Goal: Information Seeking & Learning: Learn about a topic

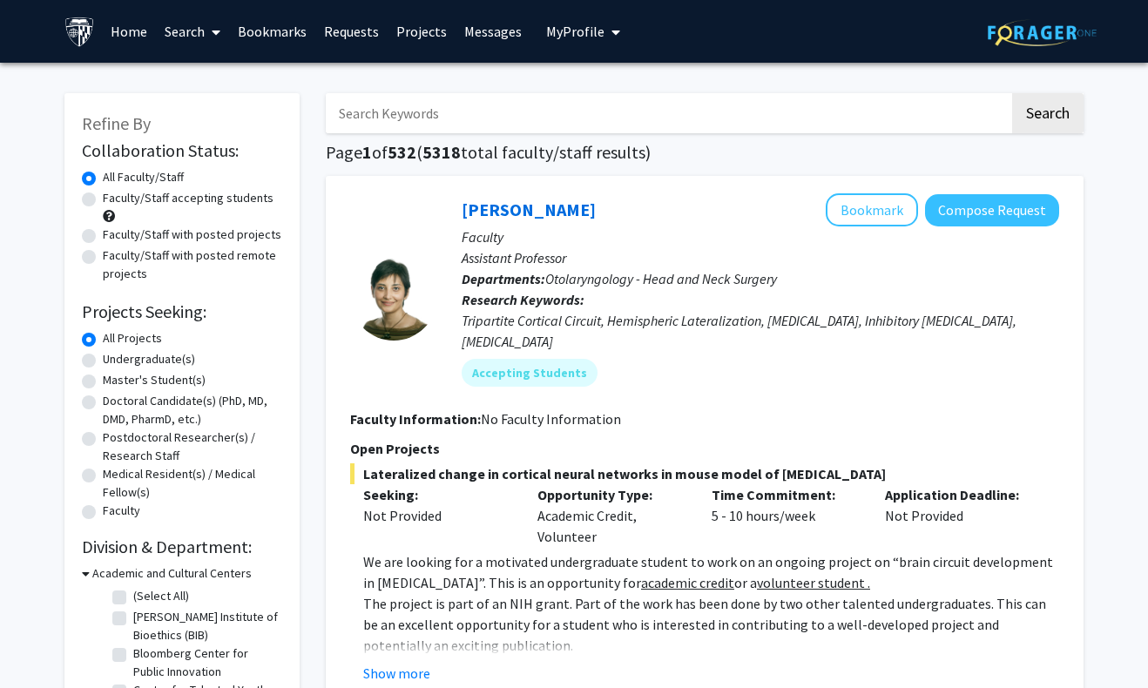
click at [103, 261] on label "Faculty/Staff with posted remote projects" at bounding box center [192, 264] width 179 height 37
click at [103, 258] on input "Faculty/Staff with posted remote projects" at bounding box center [108, 251] width 11 height 11
radio input "true"
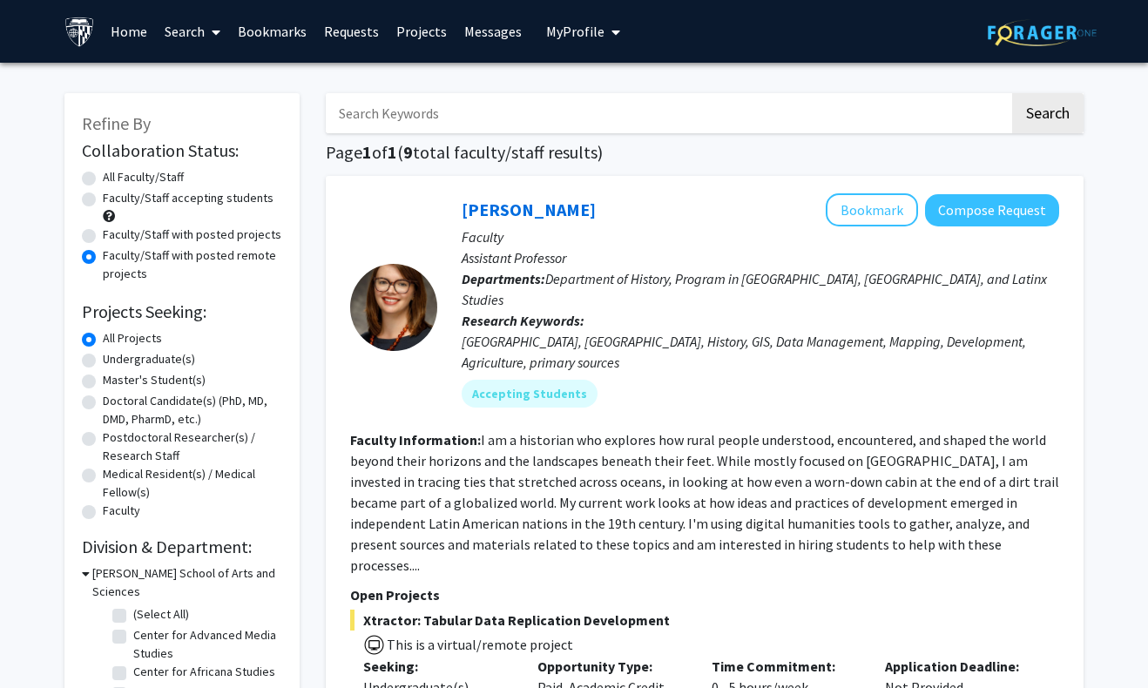
click at [103, 184] on label "All Faculty/Staff" at bounding box center [143, 177] width 81 height 18
click at [103, 179] on input "All Faculty/Staff" at bounding box center [108, 173] width 11 height 11
radio input "true"
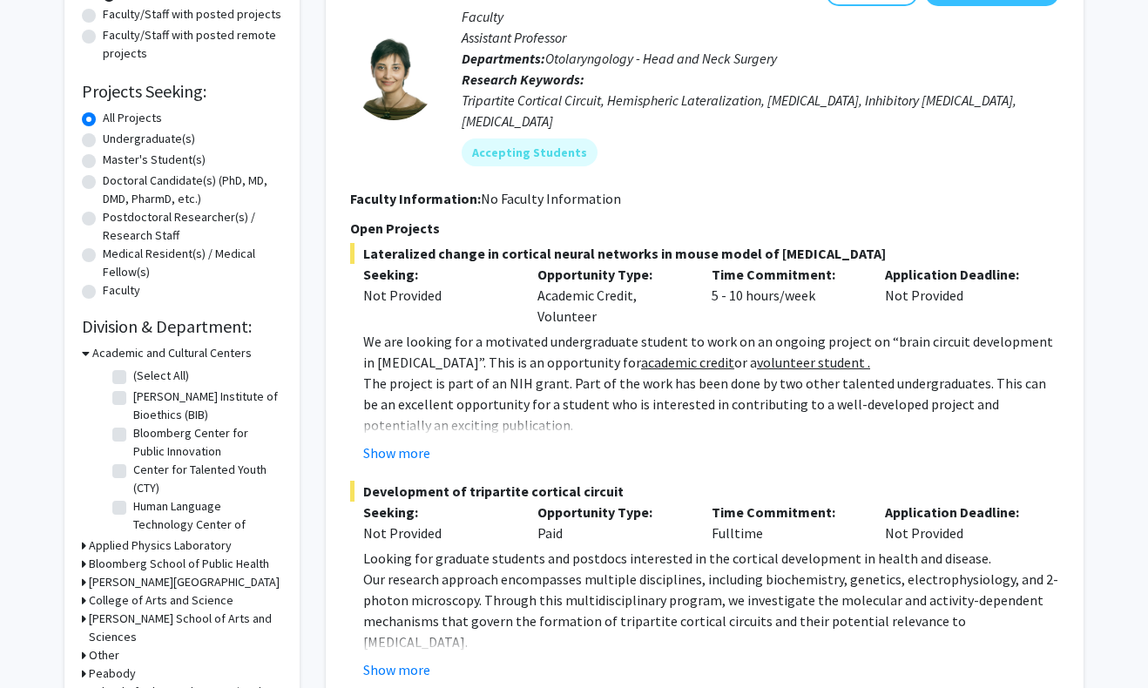
scroll to position [267, 0]
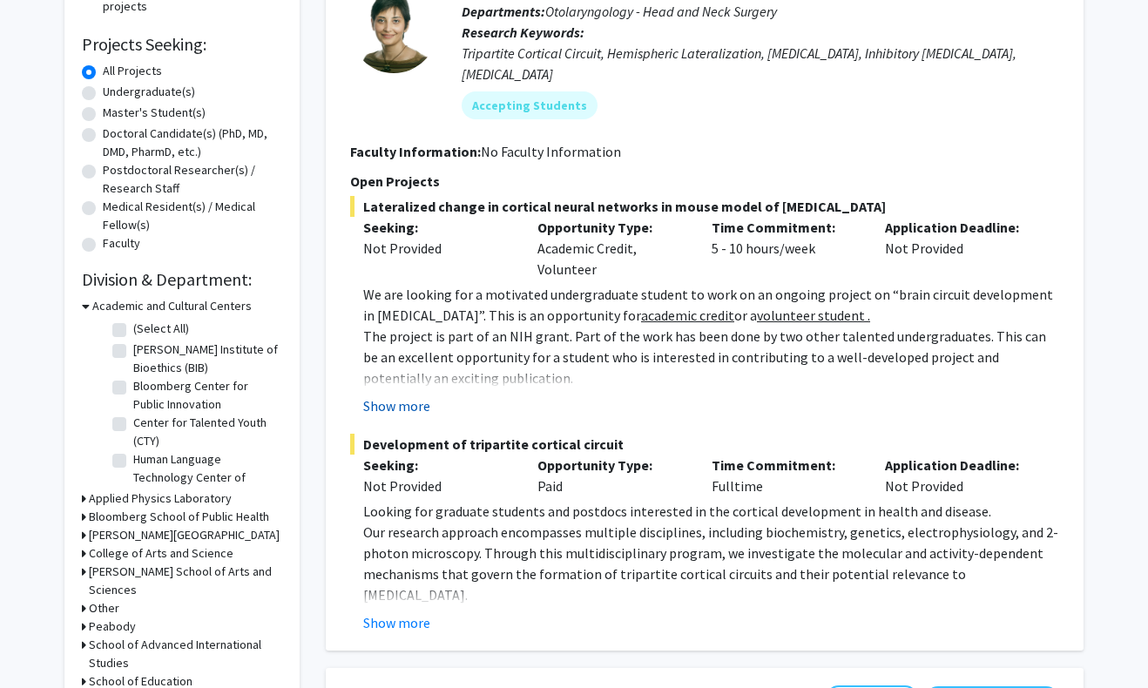
click at [408, 395] on button "Show more" at bounding box center [396, 405] width 67 height 21
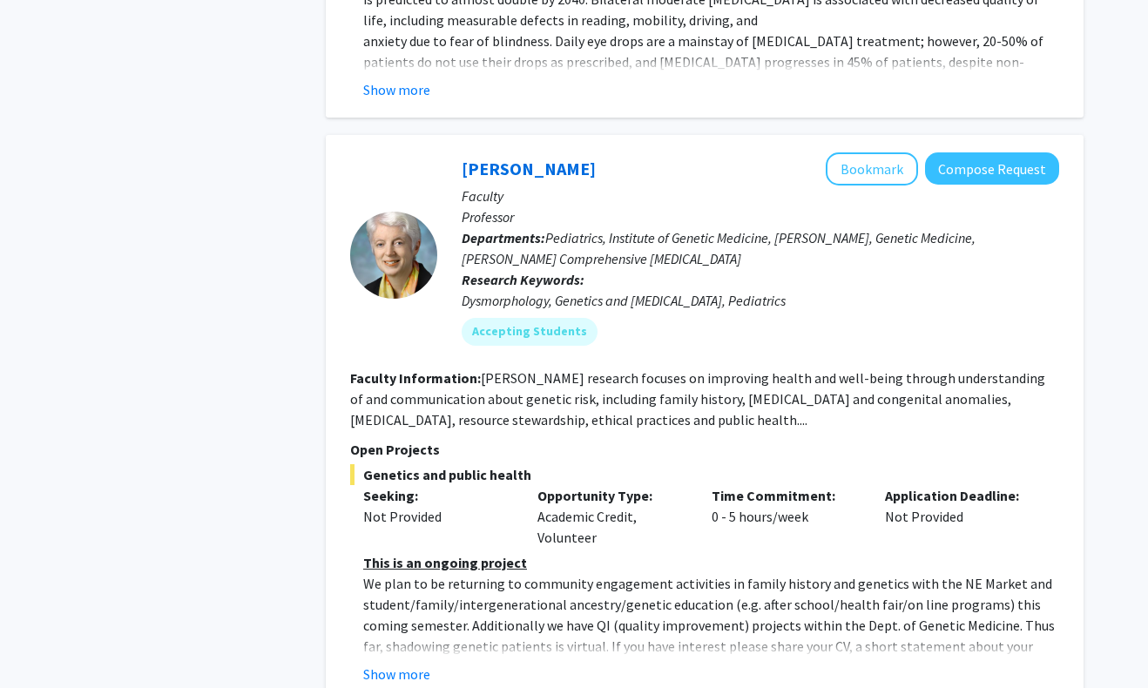
scroll to position [8647, 0]
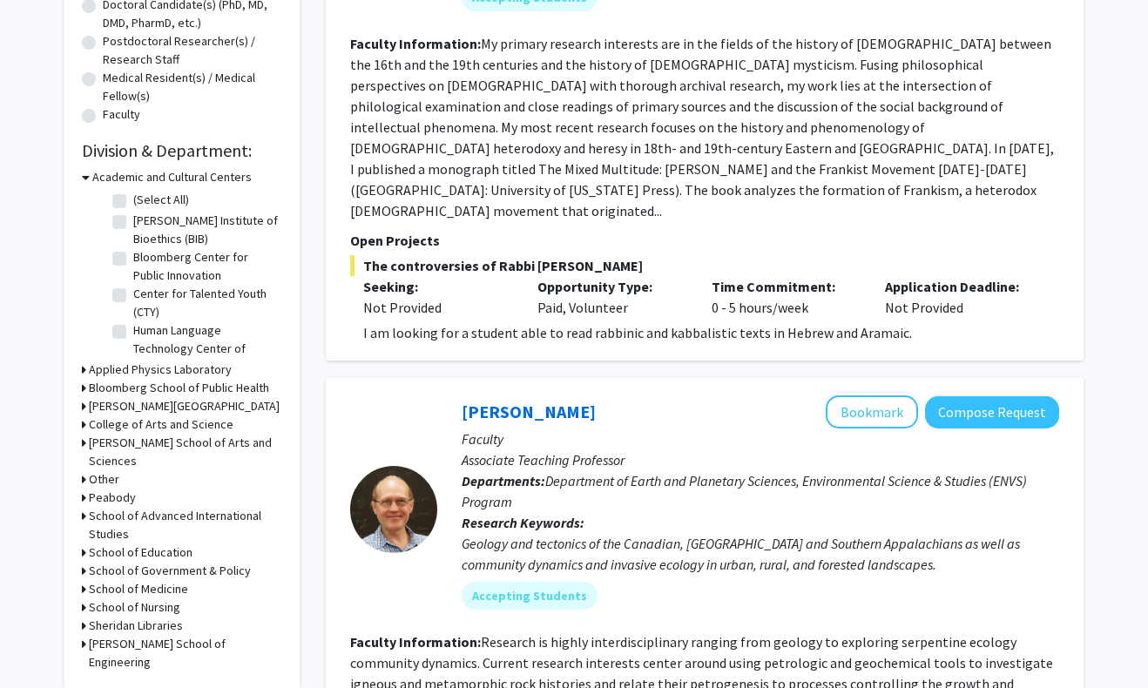
scroll to position [370, 0]
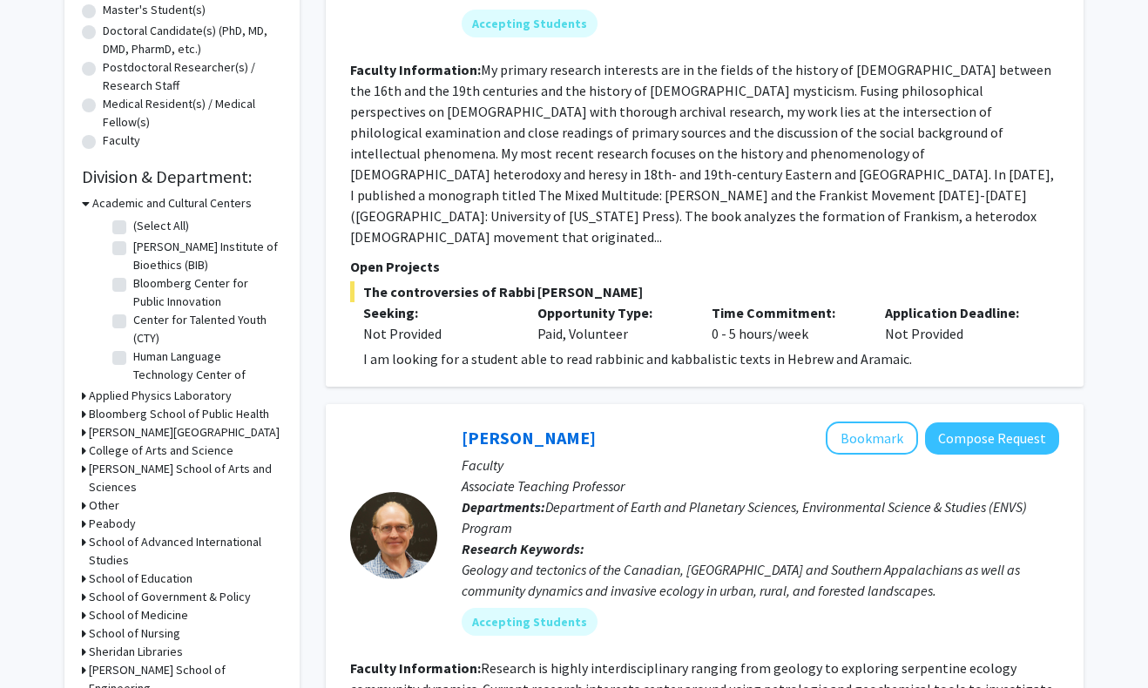
click at [82, 606] on icon at bounding box center [84, 615] width 4 height 18
click at [133, 629] on label "(Select All)" at bounding box center [161, 638] width 56 height 18
click at [133, 629] on input "(Select All)" at bounding box center [138, 634] width 11 height 11
checkbox input "true"
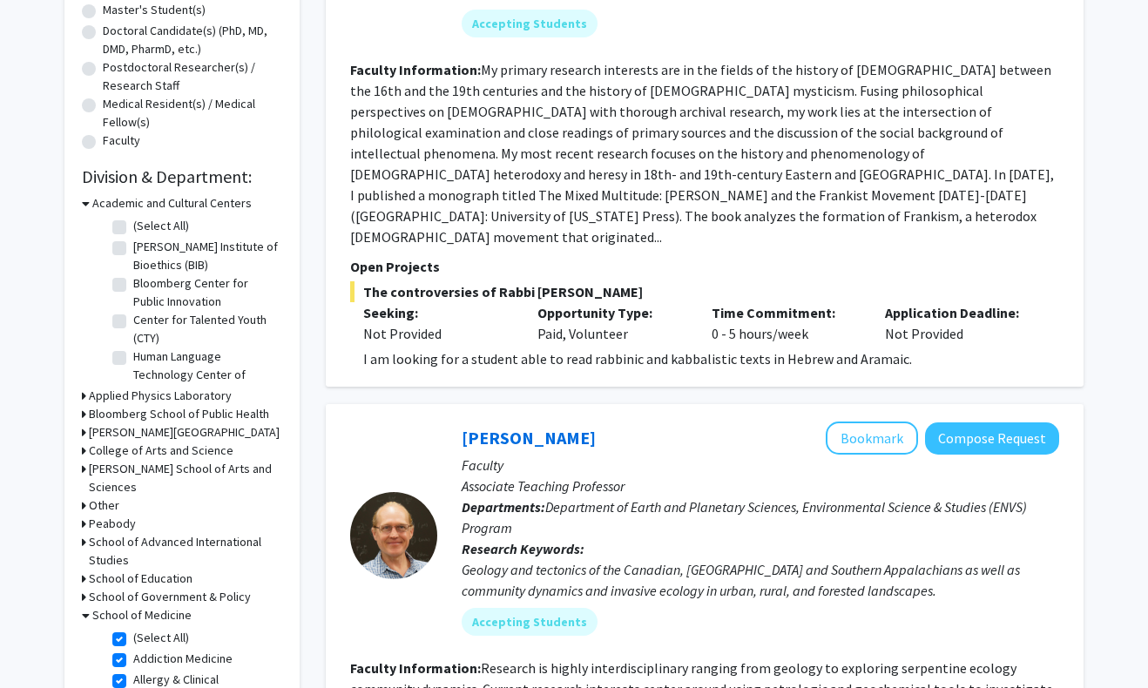
checkbox input "true"
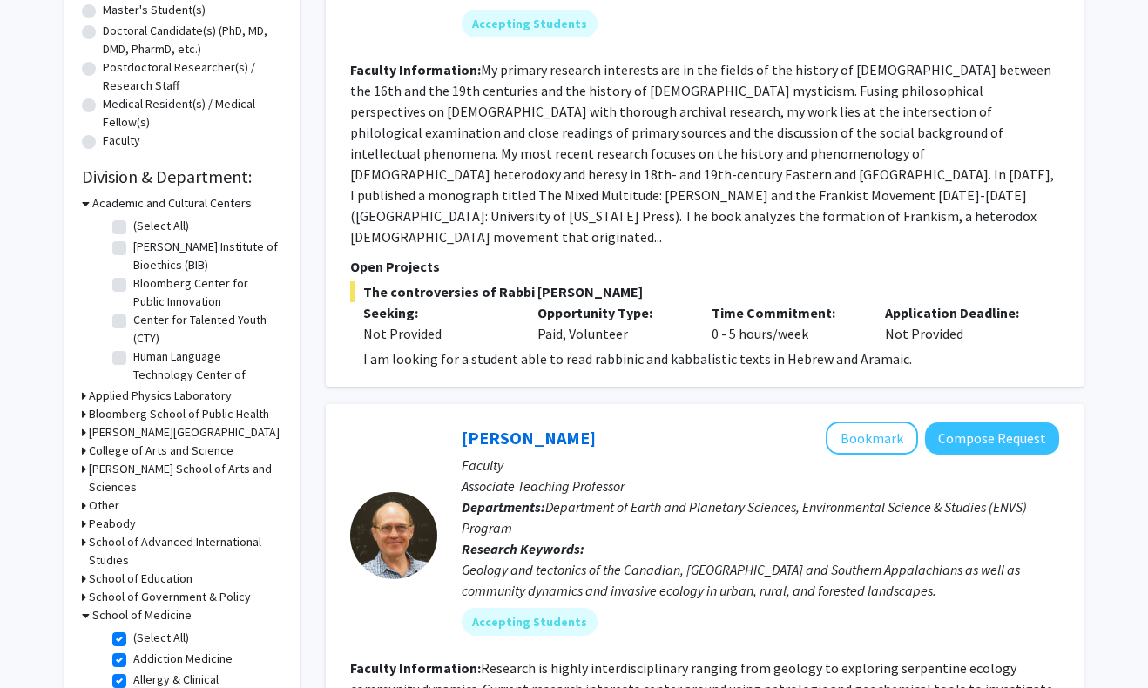
checkbox input "true"
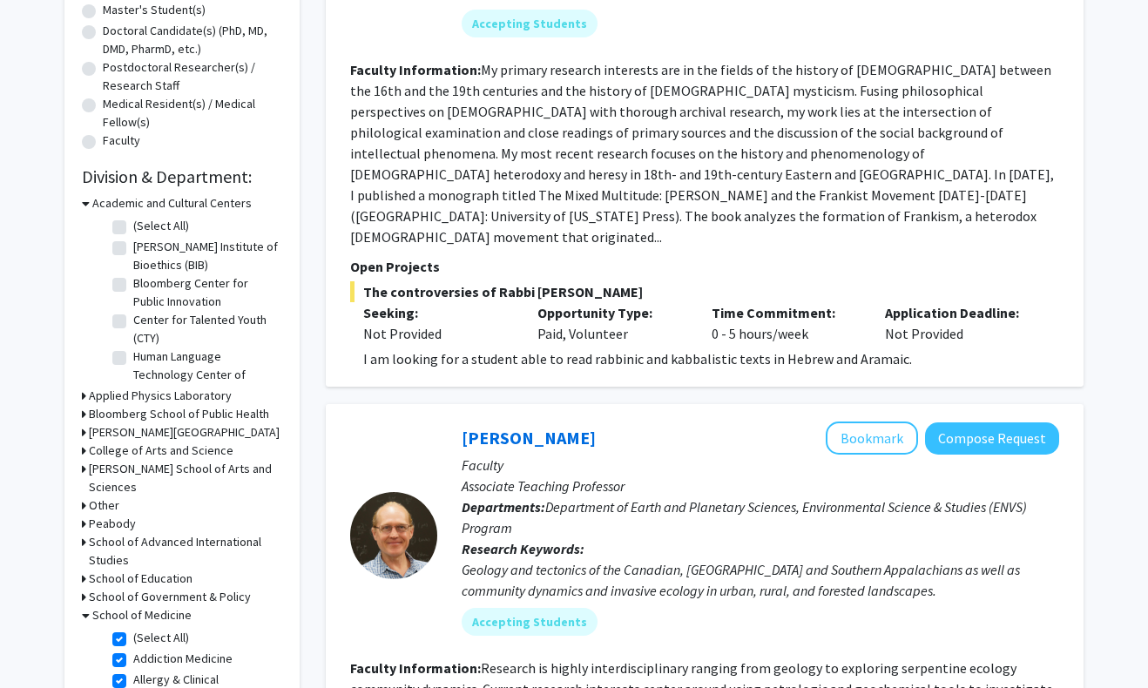
checkbox input "true"
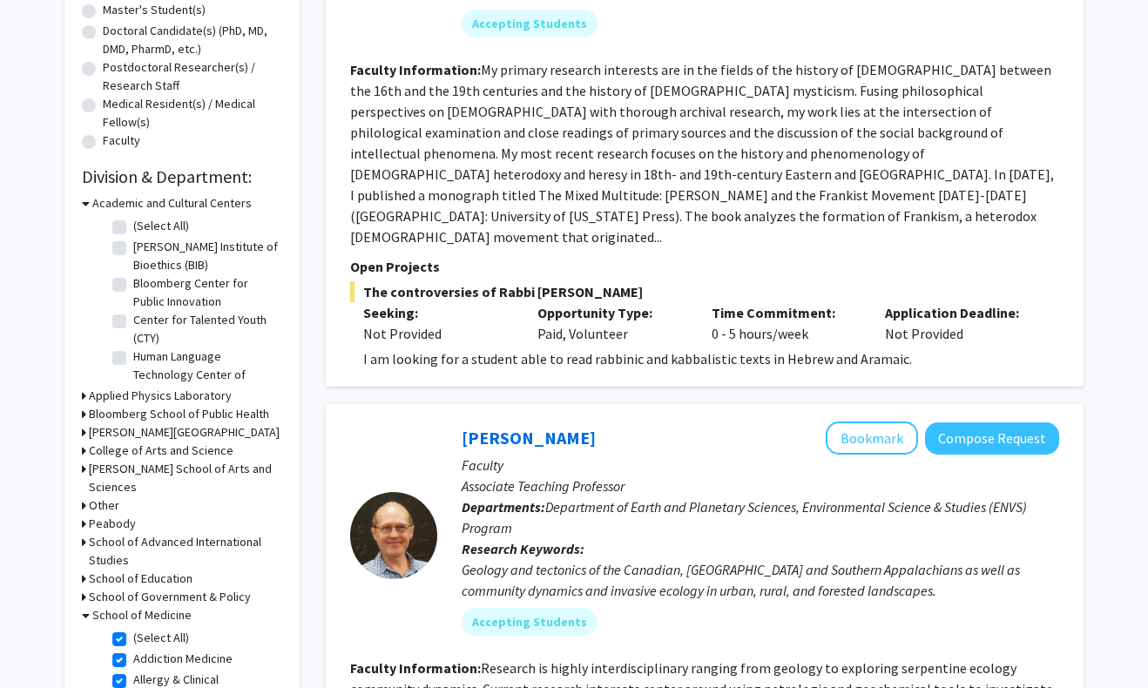
checkbox input "true"
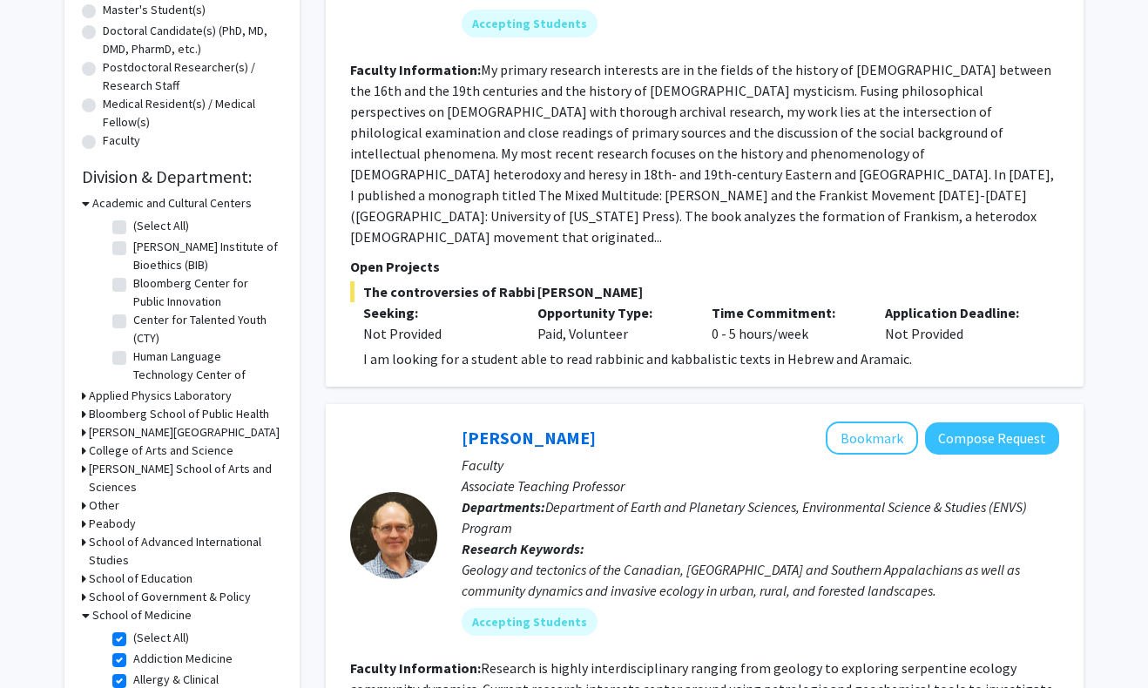
checkbox input "true"
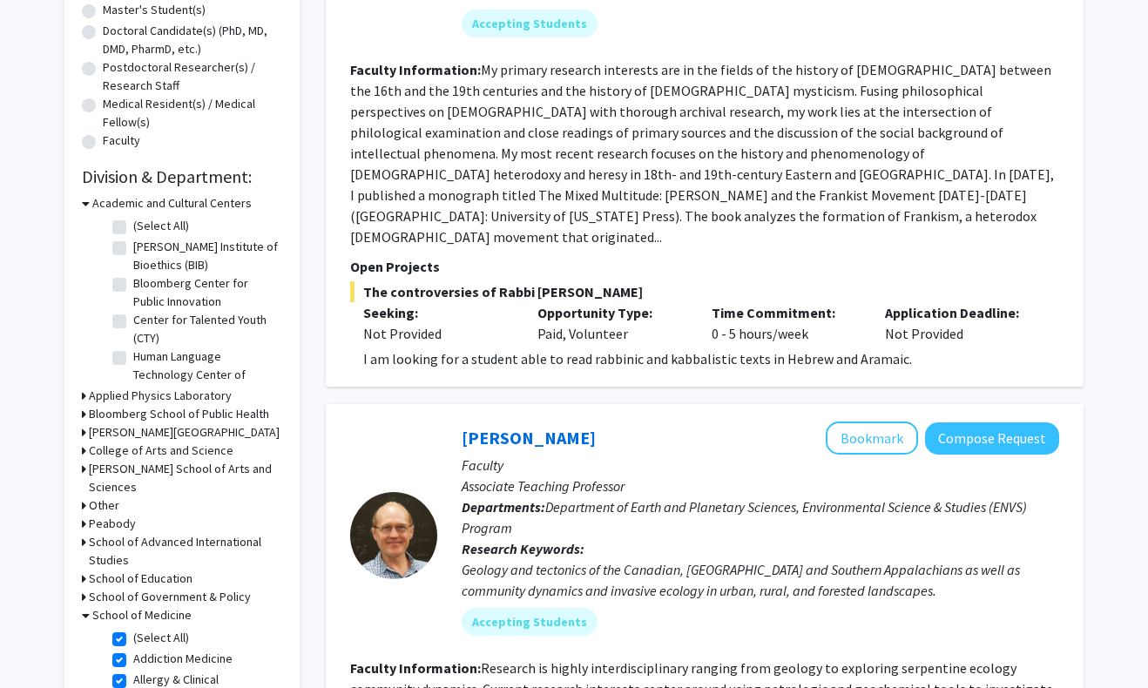
checkbox input "true"
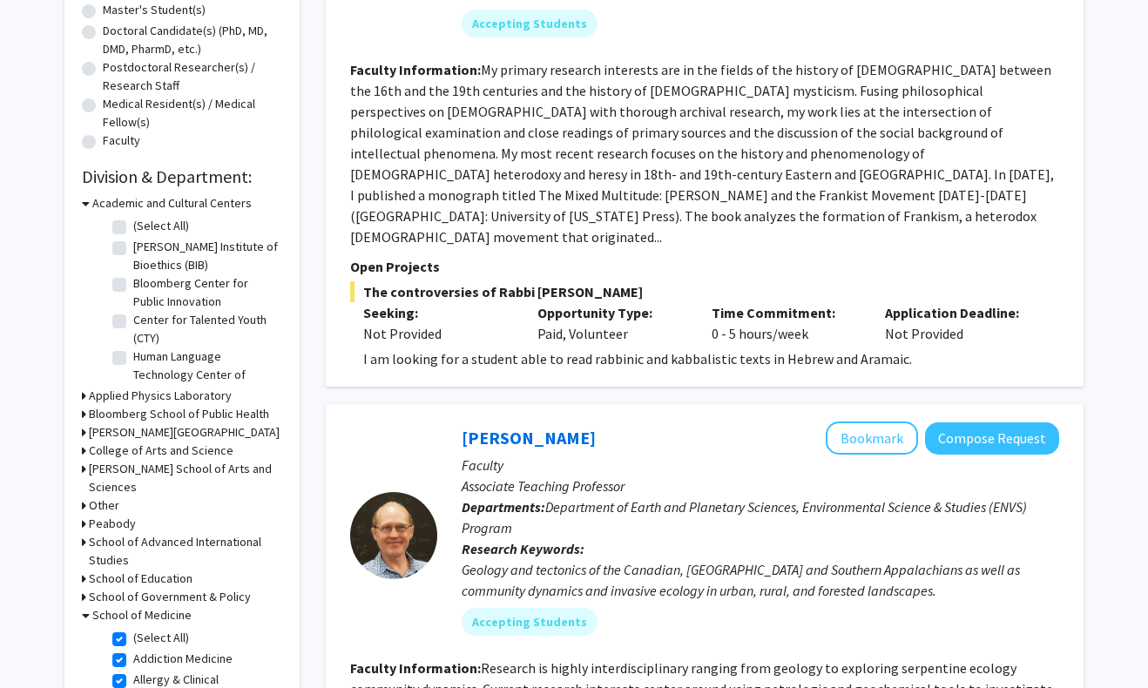
checkbox input "true"
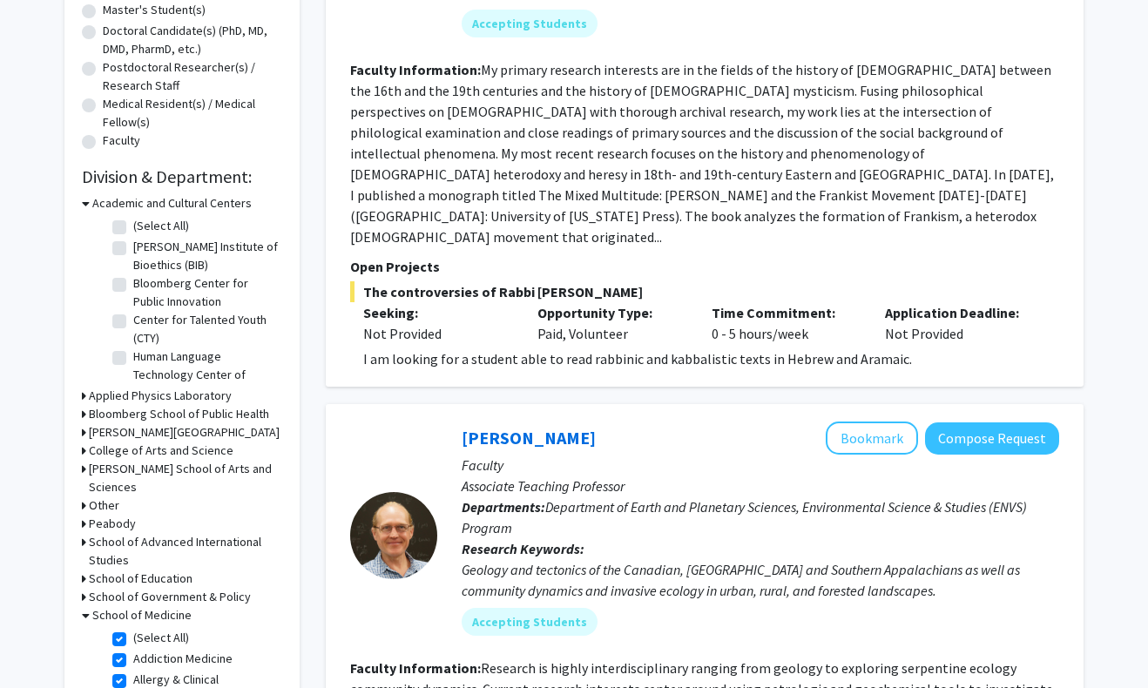
checkbox input "true"
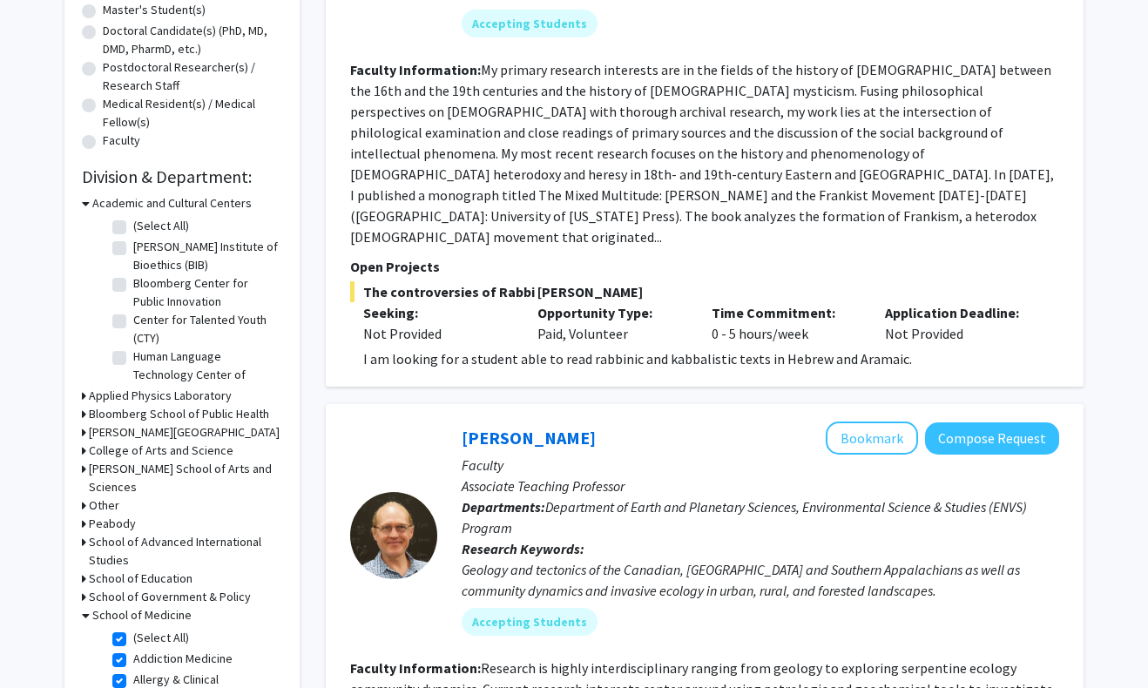
checkbox input "true"
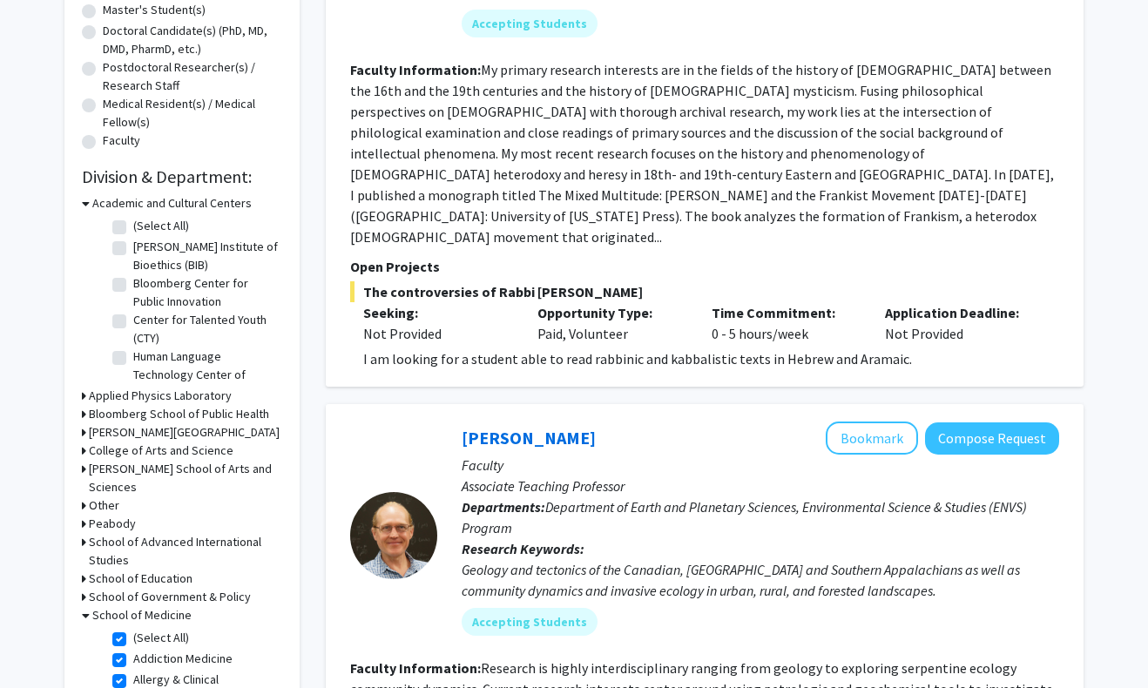
checkbox input "true"
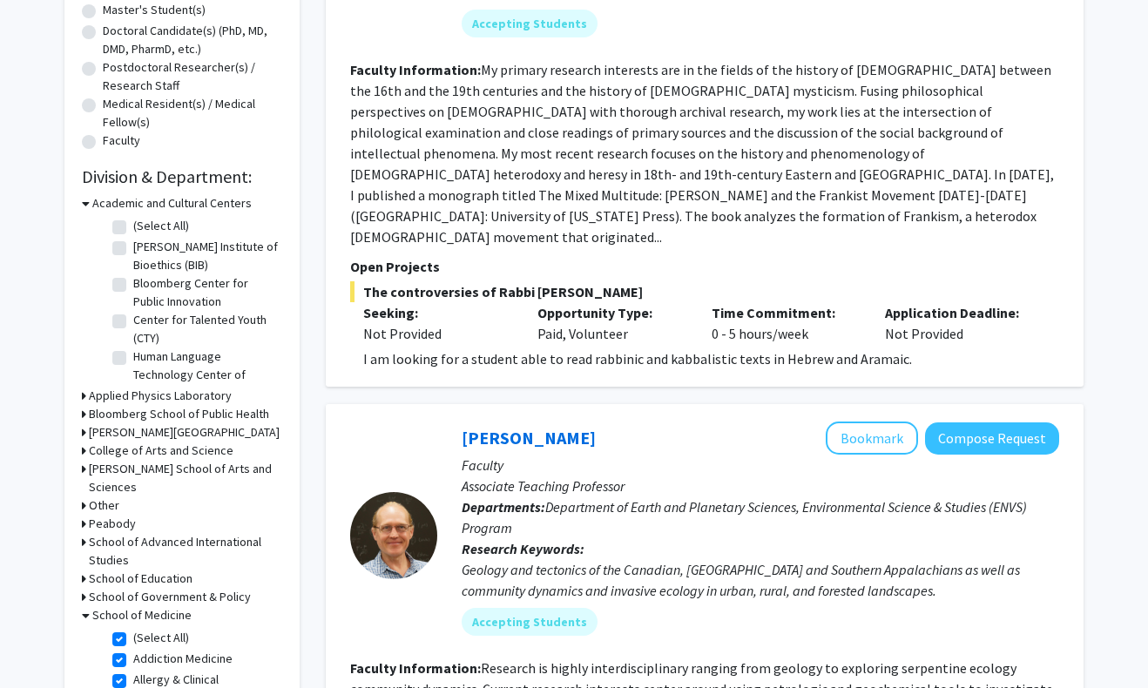
checkbox input "true"
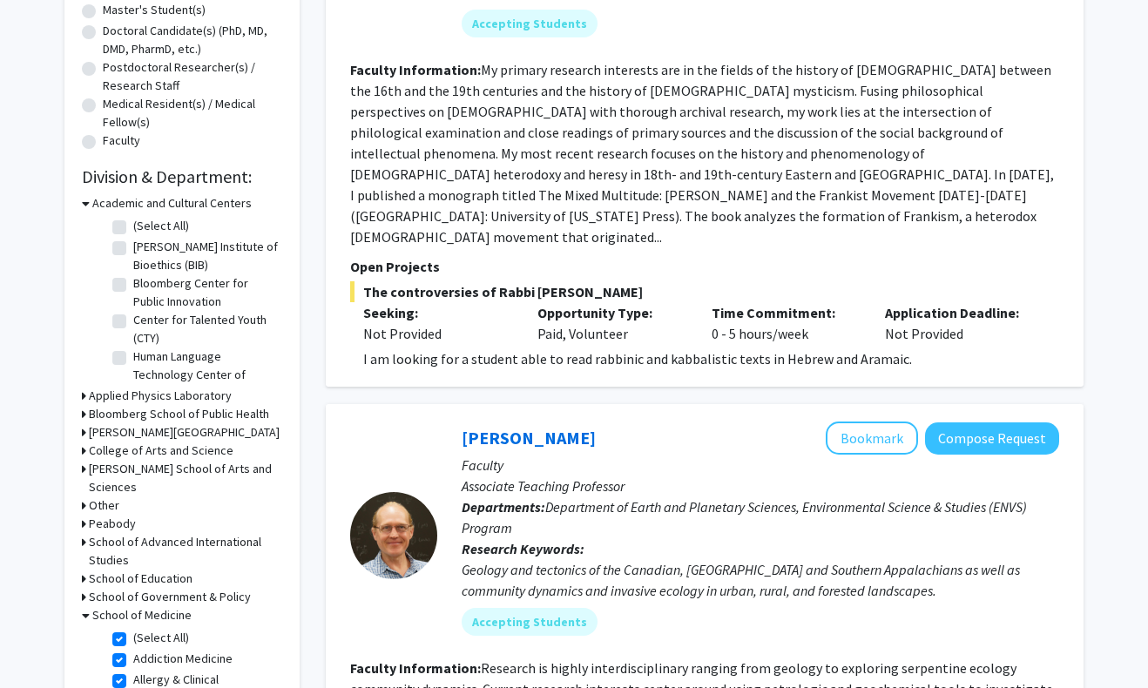
checkbox input "true"
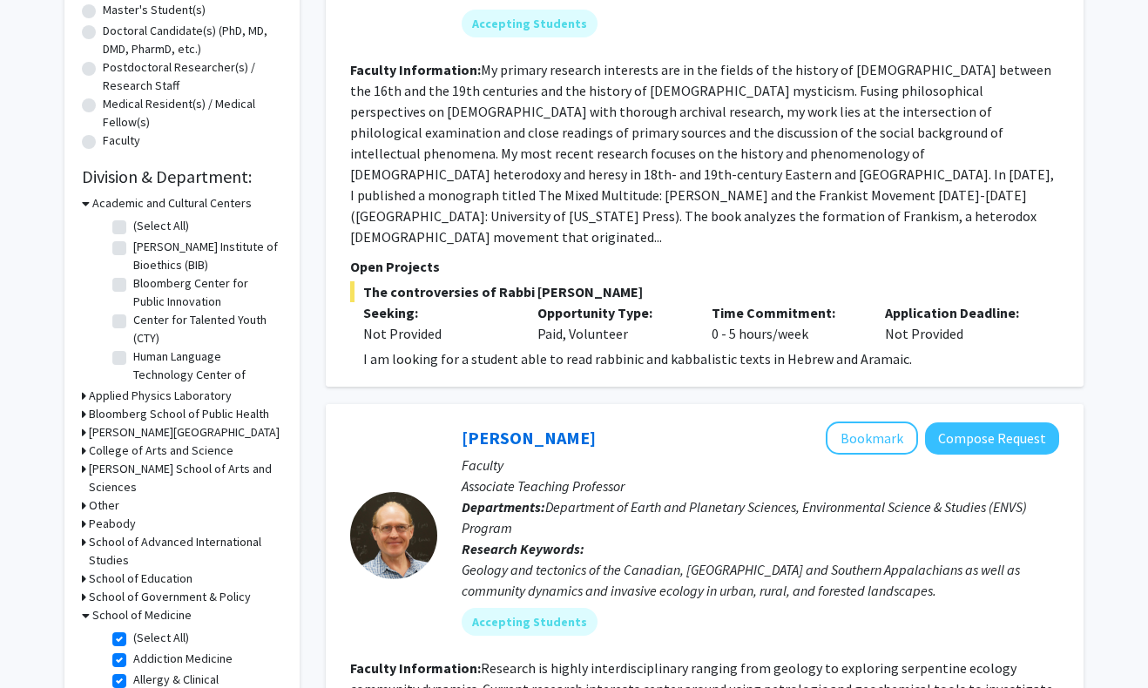
checkbox input "true"
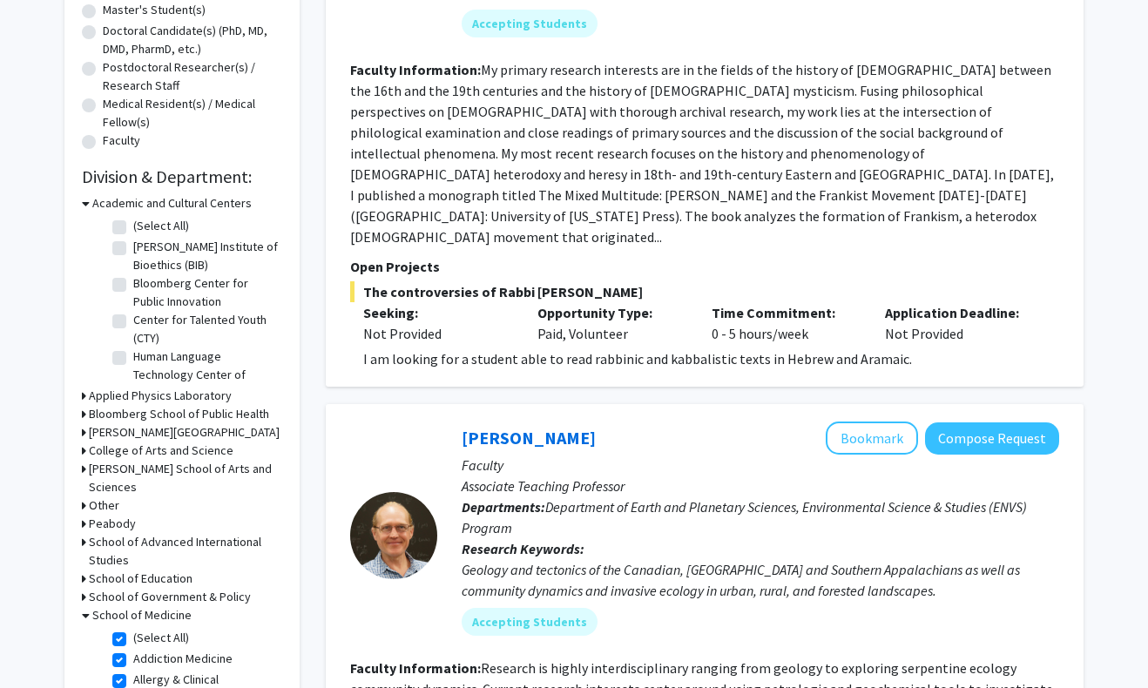
checkbox input "true"
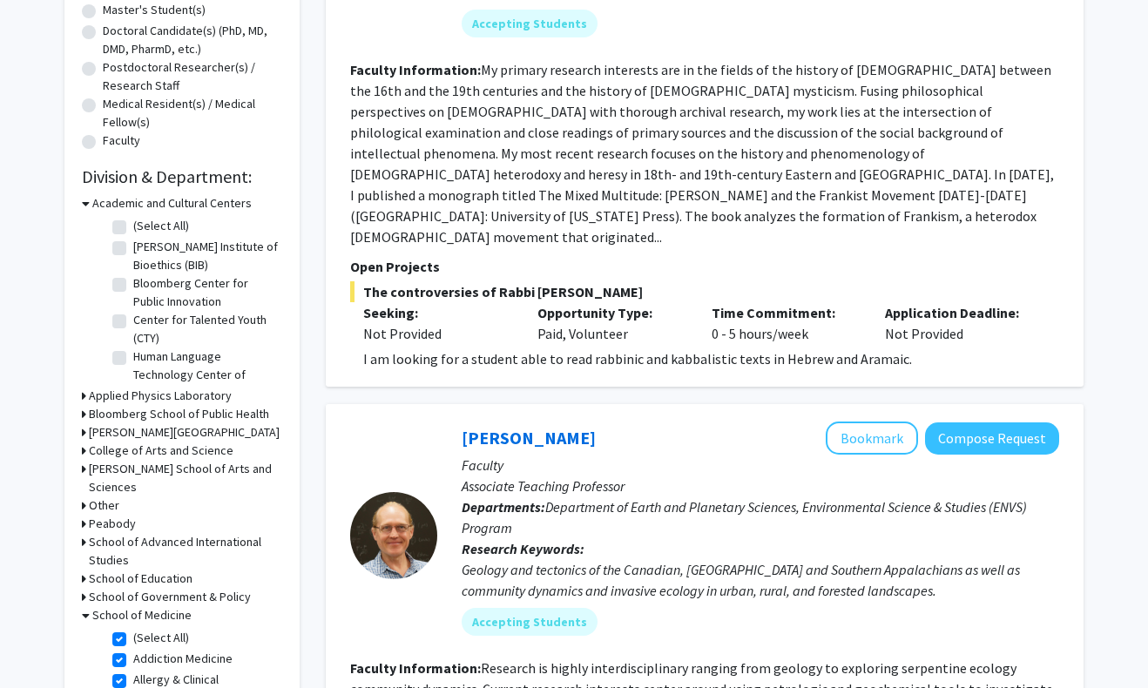
checkbox input "true"
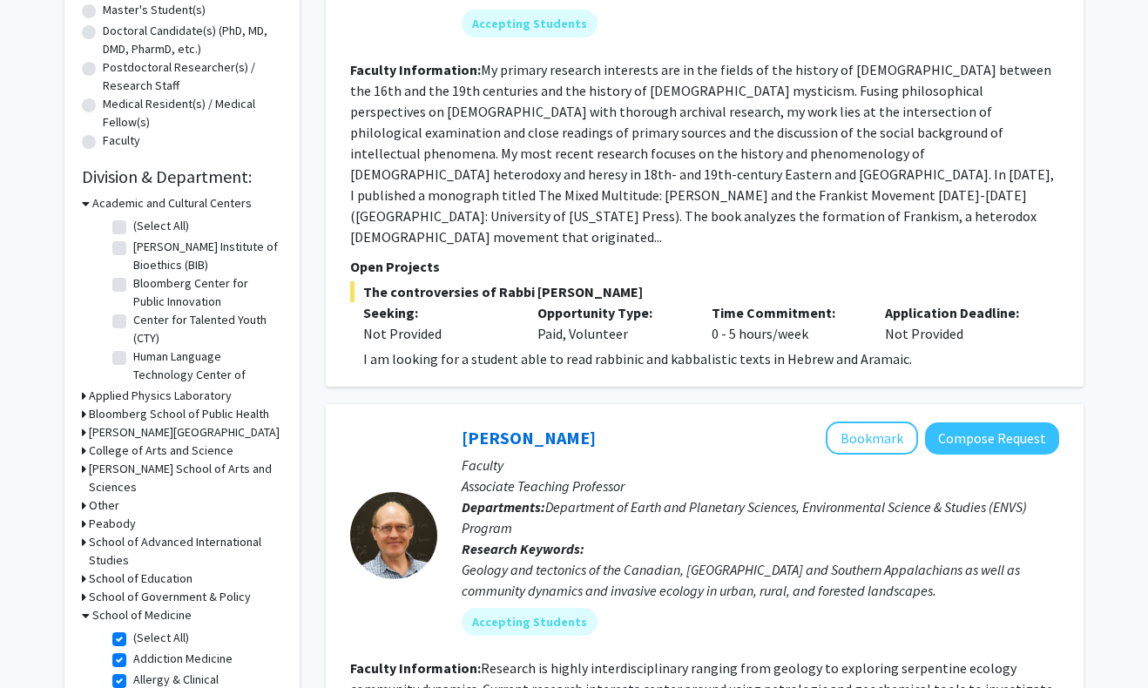
checkbox input "true"
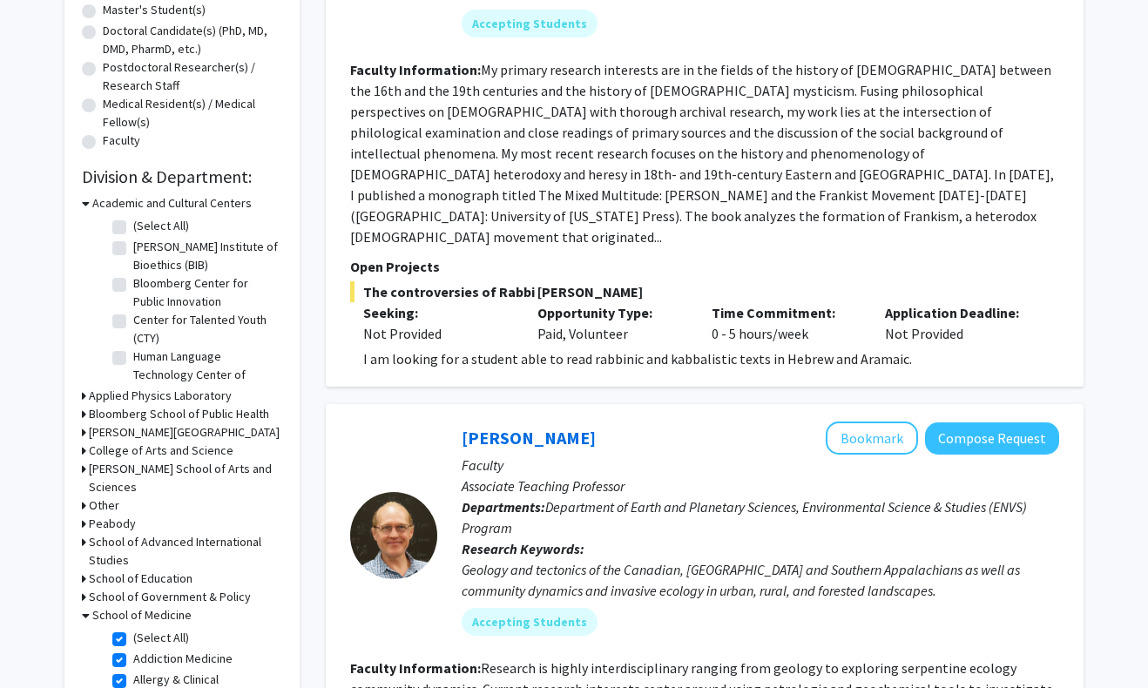
checkbox input "true"
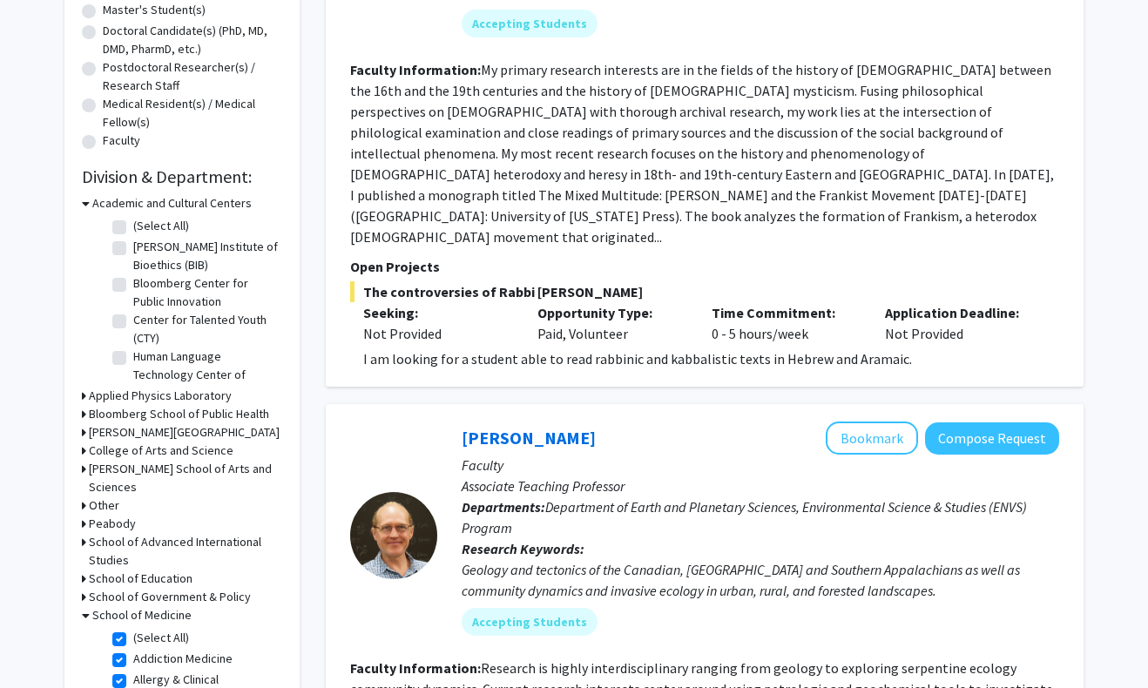
checkbox input "true"
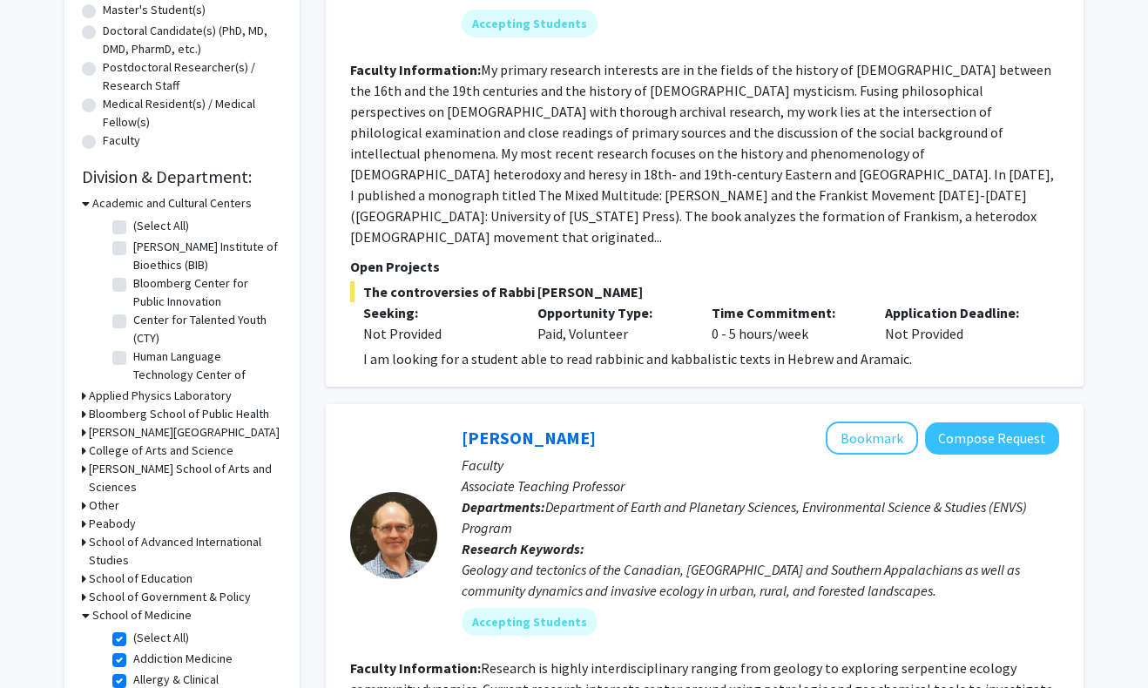
checkbox input "true"
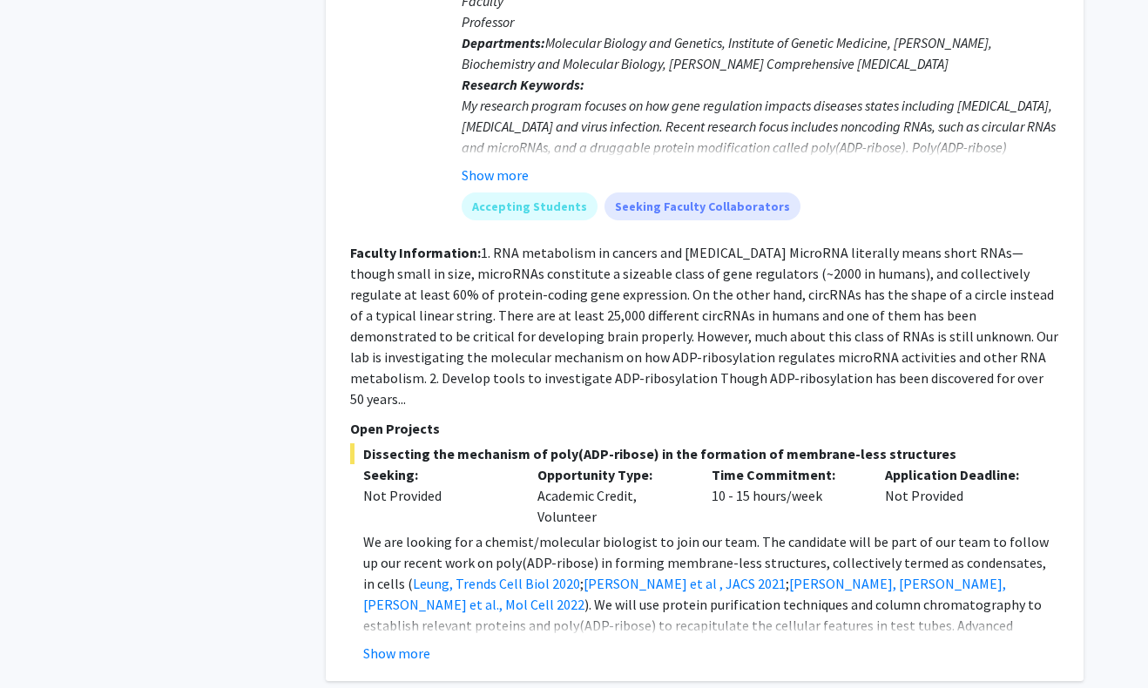
scroll to position [7786, 0]
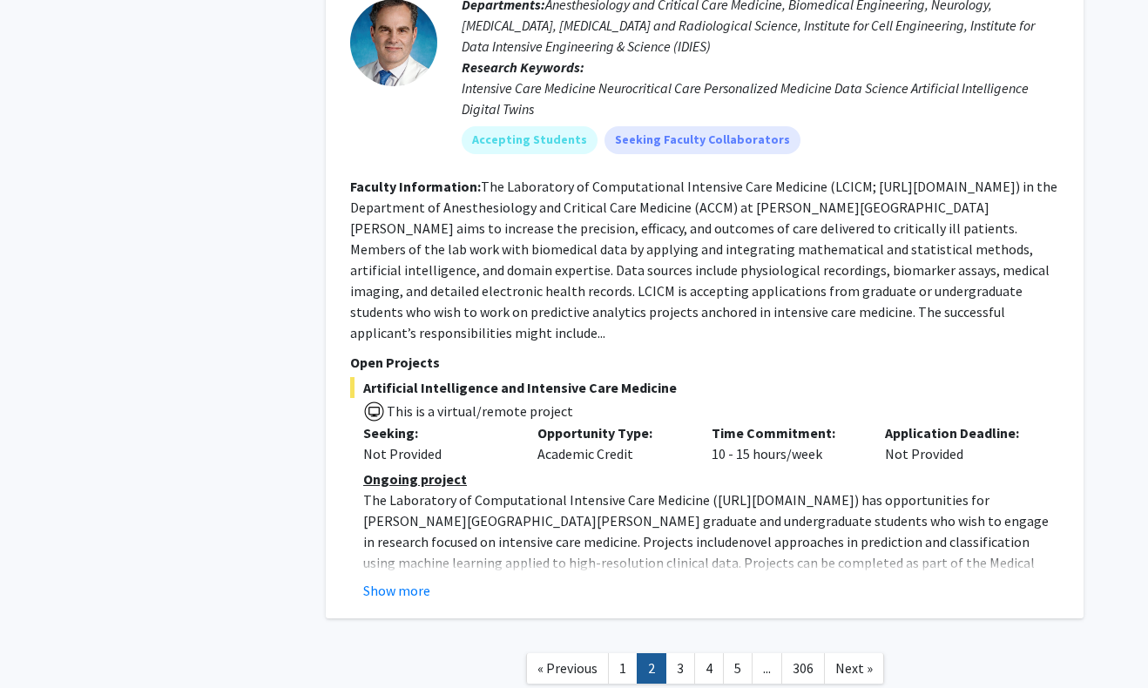
scroll to position [6276, 0]
click at [678, 654] on link "3" at bounding box center [680, 669] width 30 height 30
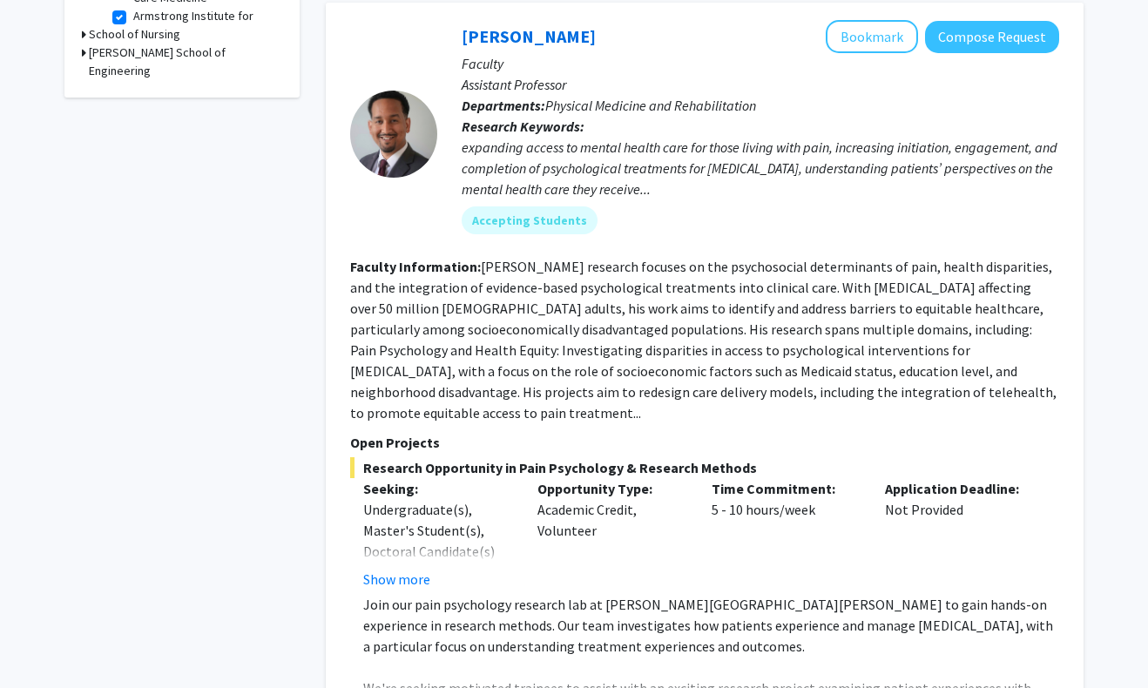
scroll to position [841, 0]
